Goal: Transaction & Acquisition: Subscribe to service/newsletter

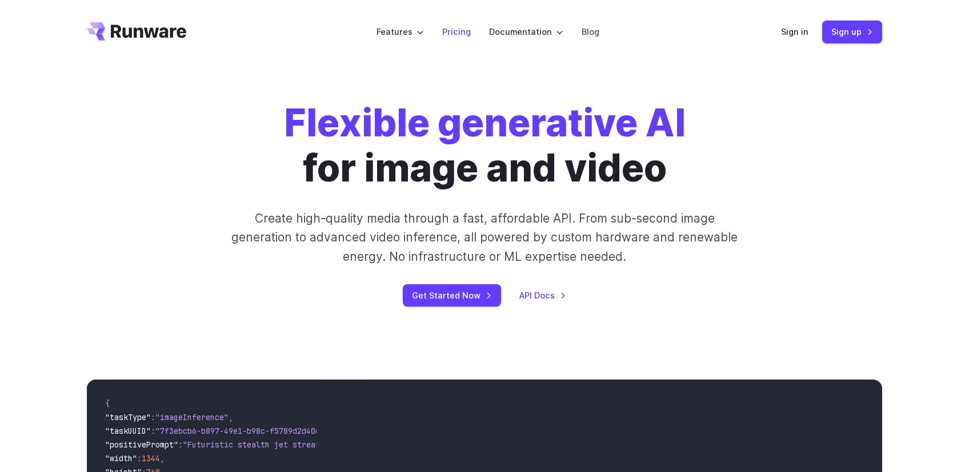
click at [461, 30] on link "Pricing" at bounding box center [456, 31] width 29 height 13
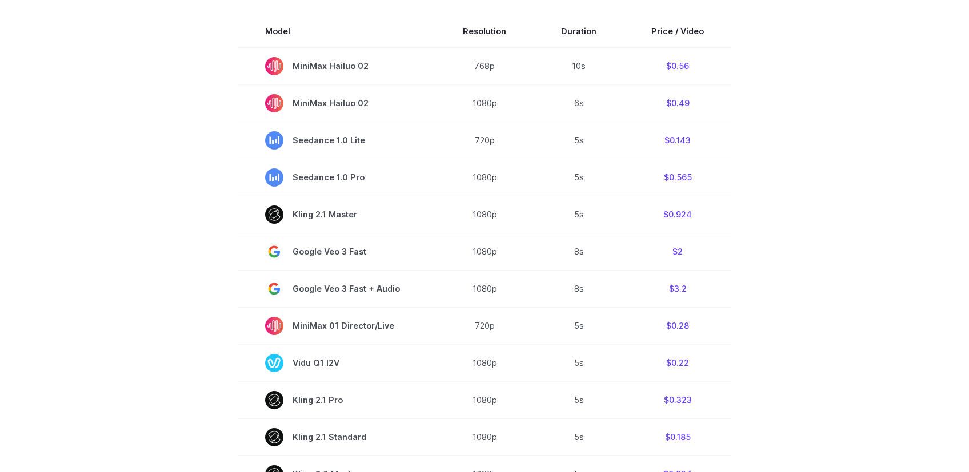
scroll to position [303, 0]
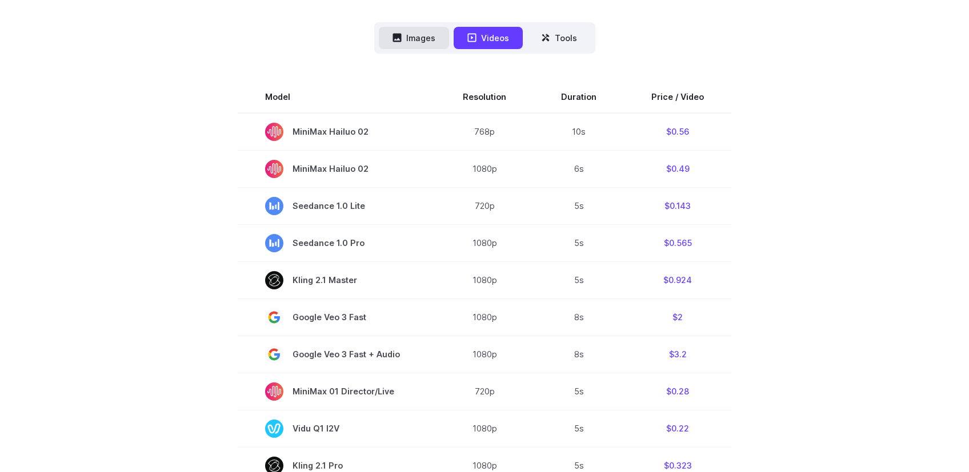
click at [422, 37] on button "Images" at bounding box center [414, 38] width 70 height 22
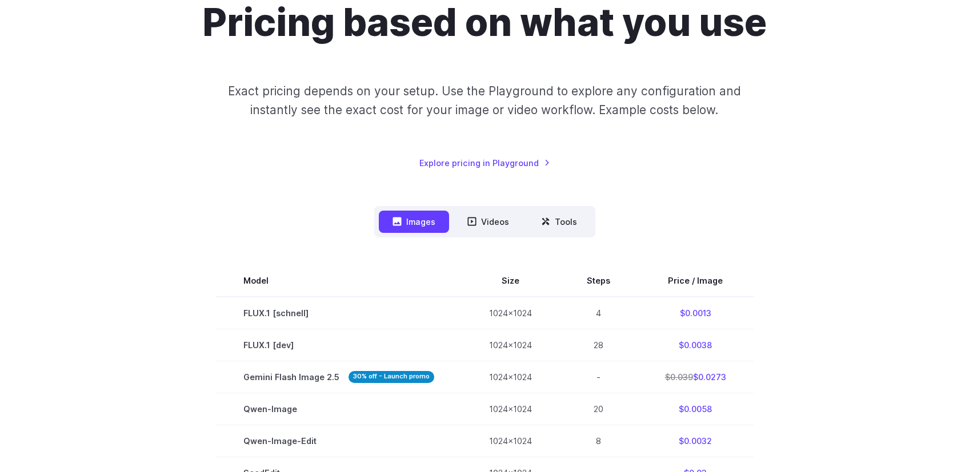
scroll to position [0, 0]
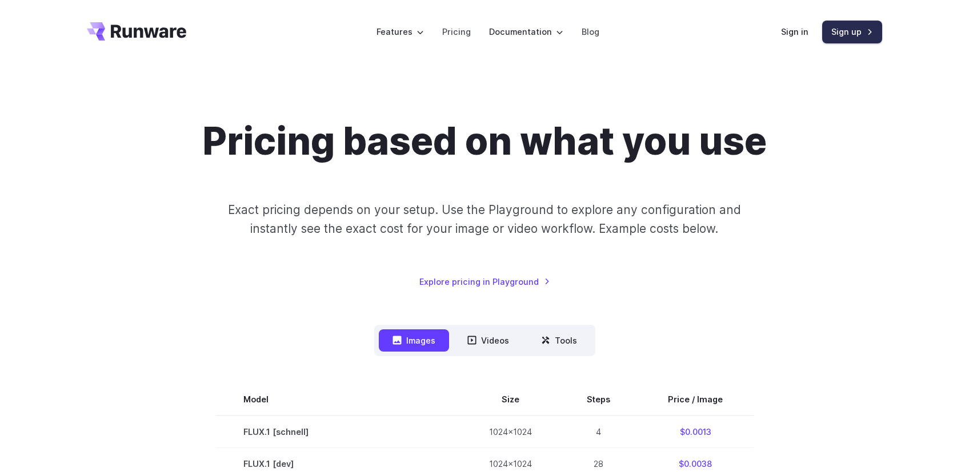
click at [847, 32] on link "Sign up" at bounding box center [852, 32] width 60 height 22
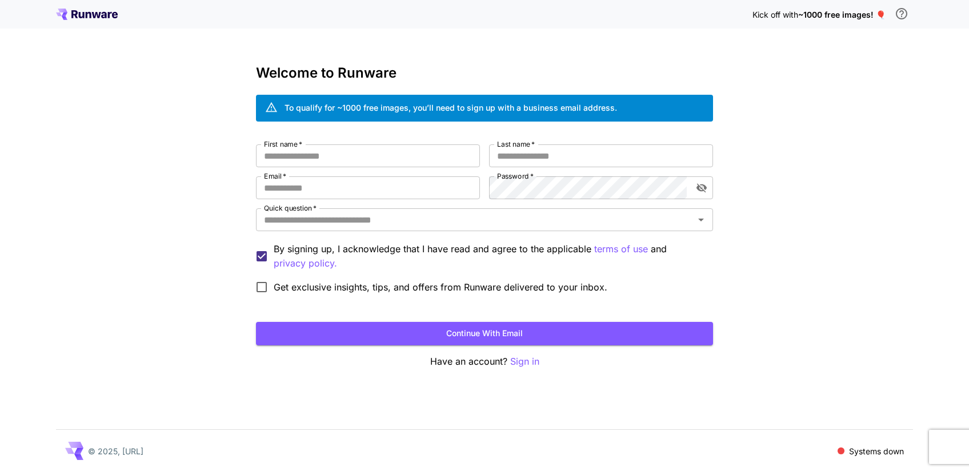
click at [844, 226] on div "Kick off with ~1000 free images! 🎈 Welcome to Runware To qualify for ~1000 free…" at bounding box center [484, 236] width 969 height 472
click at [336, 156] on input "First name   *" at bounding box center [368, 156] width 224 height 23
type input "******"
click at [544, 154] on input "Last name   *" at bounding box center [601, 156] width 224 height 23
type input "*****"
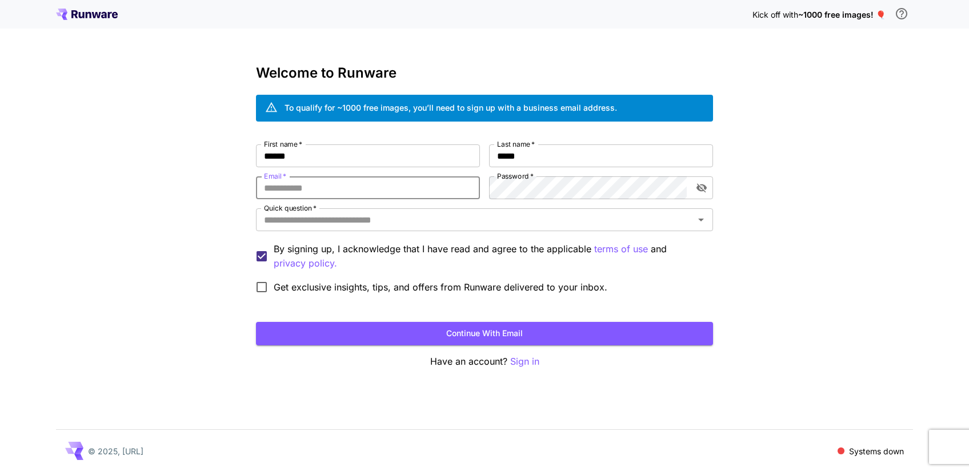
click at [344, 188] on input "Email   *" at bounding box center [368, 188] width 224 height 23
type input "**********"
click at [703, 221] on icon "Open" at bounding box center [701, 220] width 14 height 14
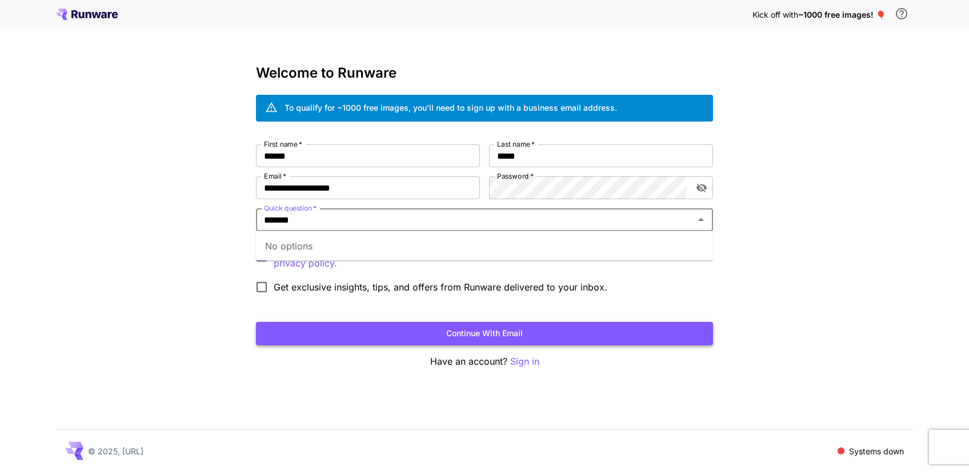
type input "*******"
click at [467, 335] on button "Continue with email" at bounding box center [484, 333] width 457 height 23
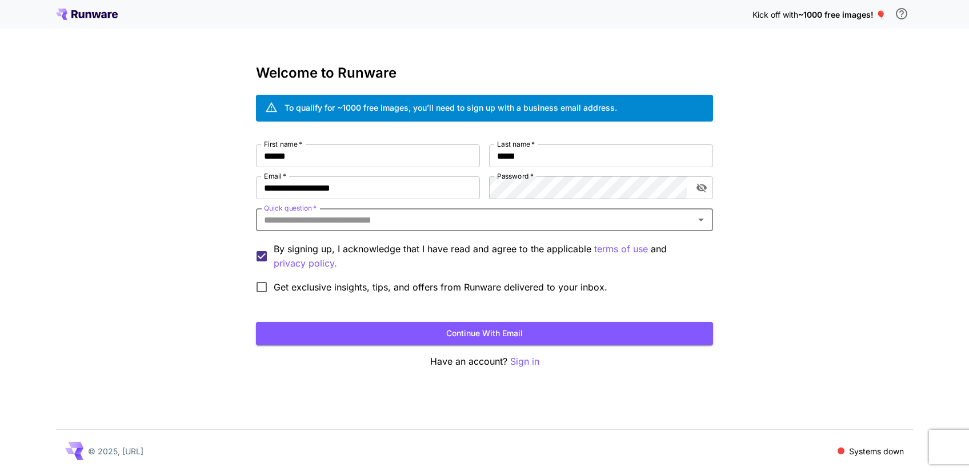
click at [404, 220] on input "Quick question   *" at bounding box center [474, 220] width 431 height 16
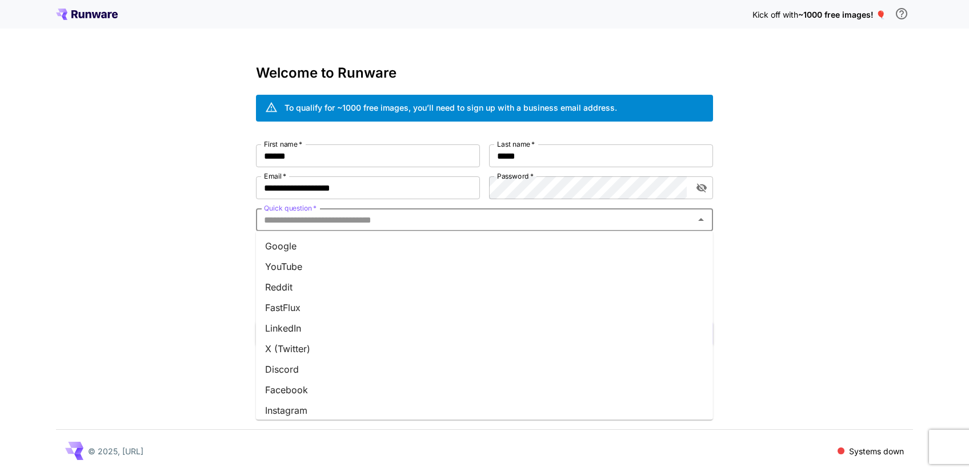
scroll to position [129, 0]
click at [288, 406] on li "Other" at bounding box center [484, 405] width 457 height 21
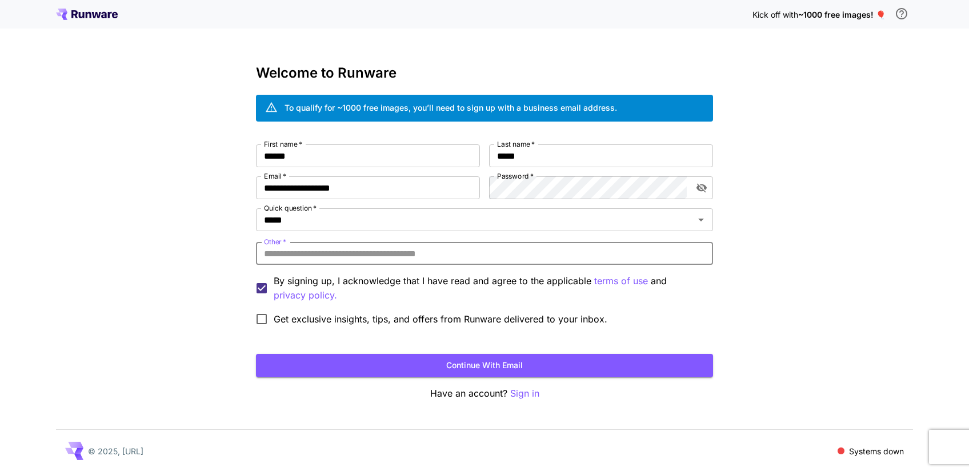
click at [442, 252] on input "Other   *" at bounding box center [484, 253] width 457 height 23
type input "**********"
click button "Continue with email" at bounding box center [484, 365] width 457 height 23
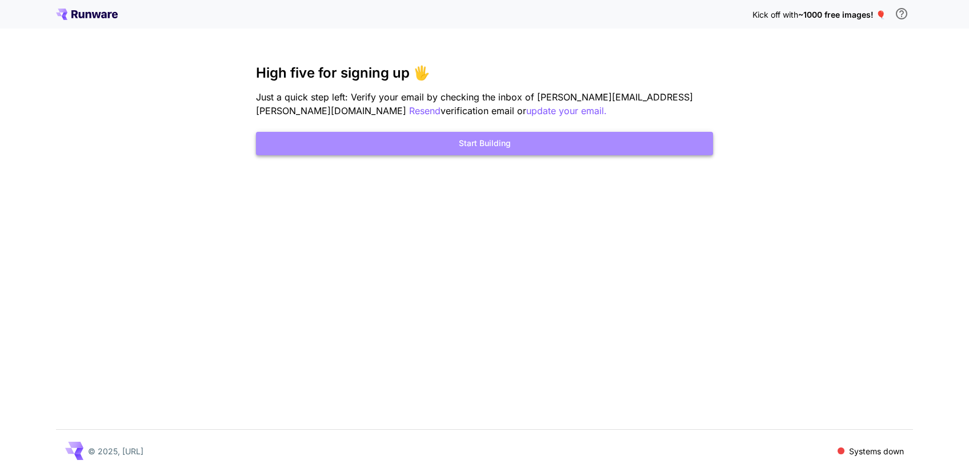
click at [492, 145] on button "Start Building" at bounding box center [484, 143] width 457 height 23
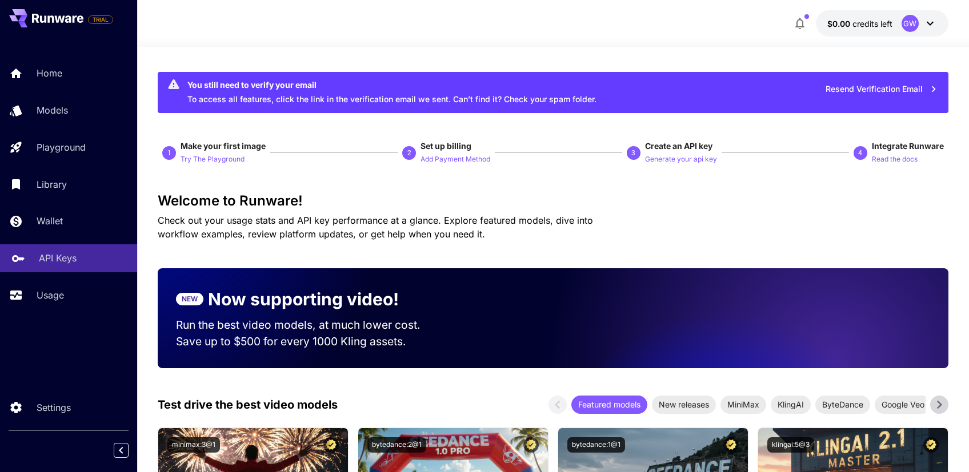
click at [59, 251] on link "API Keys" at bounding box center [68, 258] width 137 height 28
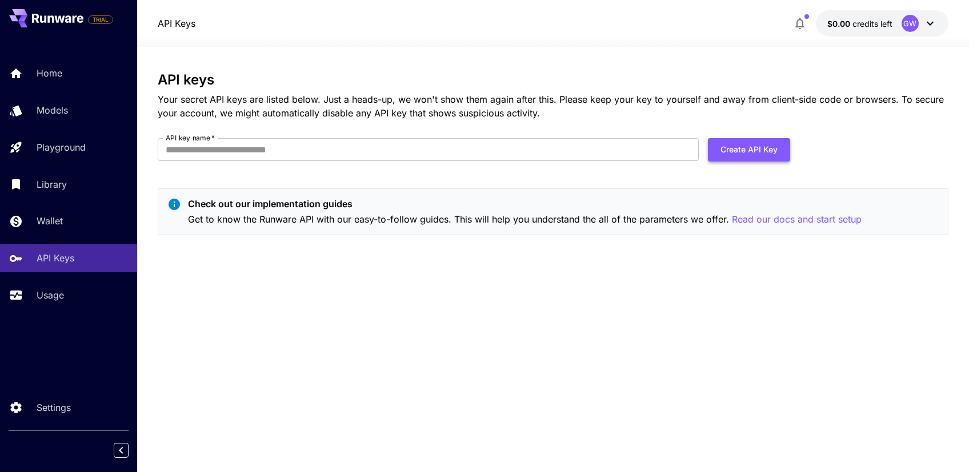
click at [743, 144] on button "Create API Key" at bounding box center [749, 149] width 82 height 23
click at [50, 110] on p "Models" at bounding box center [54, 110] width 31 height 14
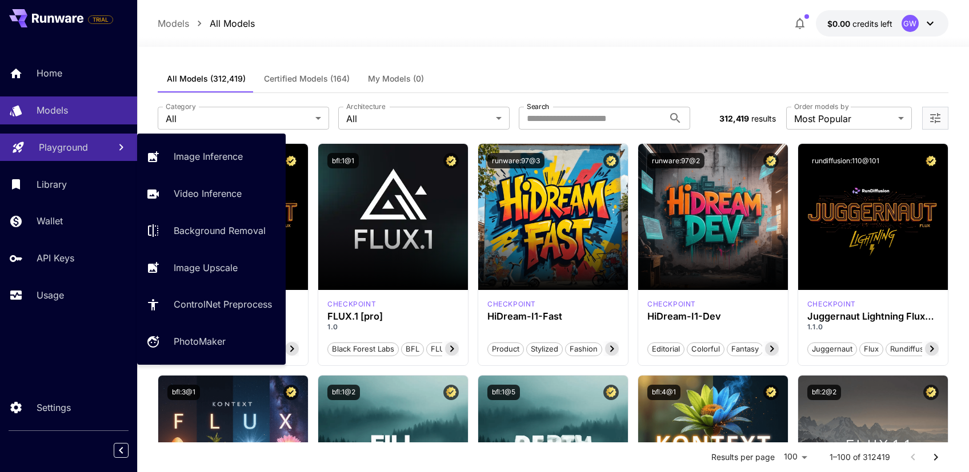
click at [63, 152] on p "Playground" at bounding box center [63, 148] width 49 height 14
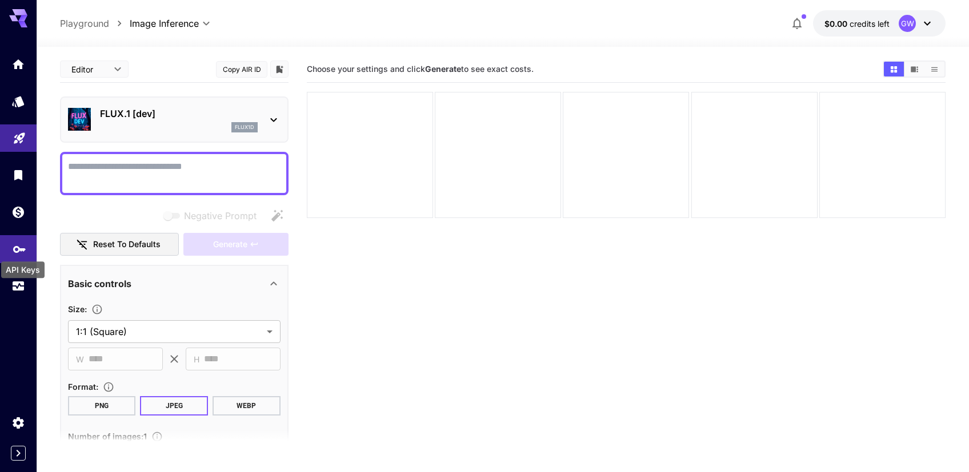
click at [18, 252] on icon "API Keys" at bounding box center [20, 246] width 14 height 14
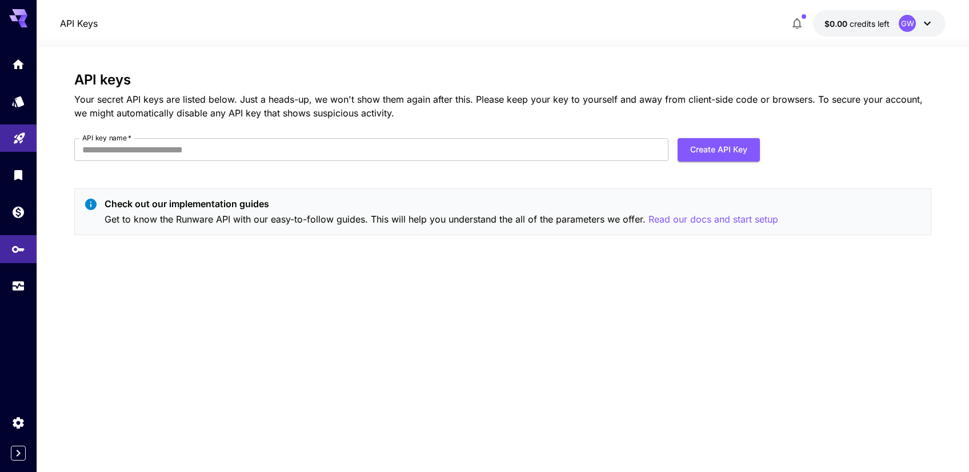
click at [929, 24] on icon at bounding box center [927, 24] width 14 height 14
